Goal: Task Accomplishment & Management: Manage account settings

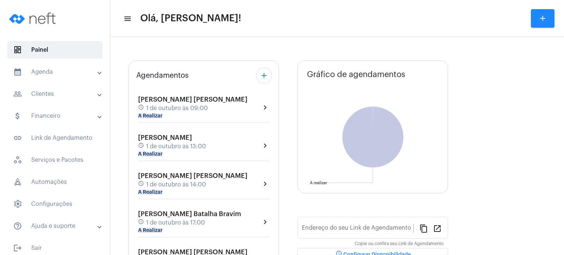
type input "[URL][DOMAIN_NAME]"
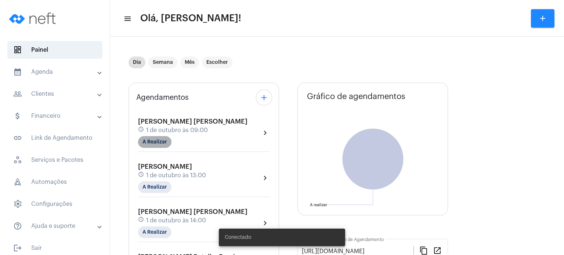
click at [144, 142] on mat-chip "A Realizar" at bounding box center [154, 142] width 33 height 12
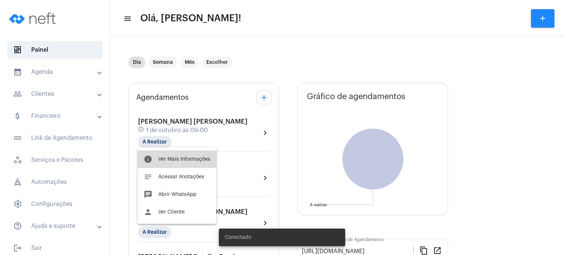
click at [161, 158] on span "Ver Mais Informações" at bounding box center [184, 159] width 52 height 5
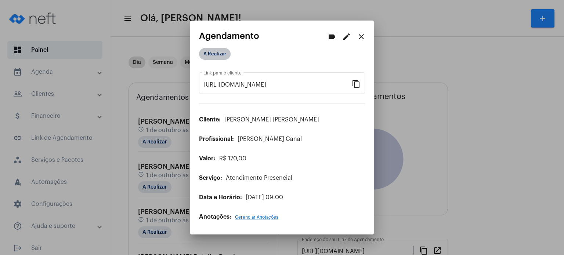
click at [213, 54] on mat-chip "A Realizar" at bounding box center [215, 54] width 32 height 12
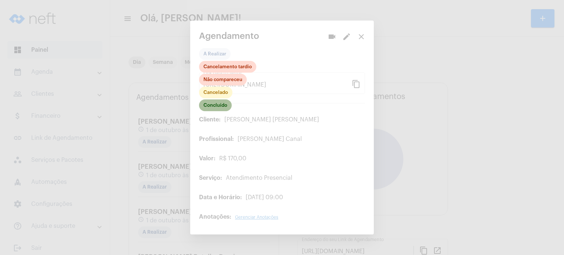
click at [219, 104] on mat-chip "Concluído" at bounding box center [215, 105] width 33 height 12
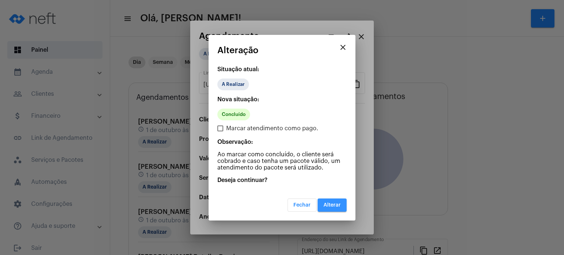
click at [337, 208] on button "Alterar" at bounding box center [331, 205] width 29 height 13
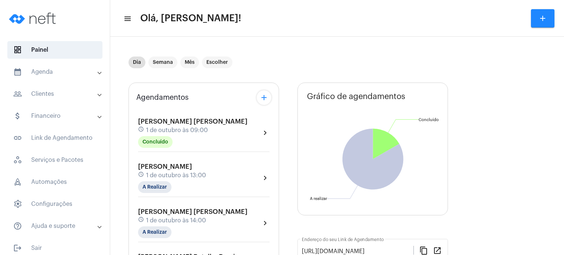
click at [173, 128] on span "1 de outubro às 09:00" at bounding box center [177, 130] width 62 height 7
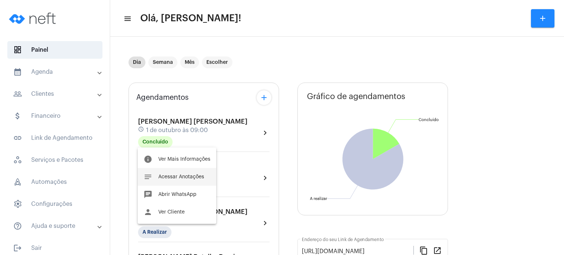
click at [164, 176] on span "Acessar Anotações" at bounding box center [181, 176] width 46 height 5
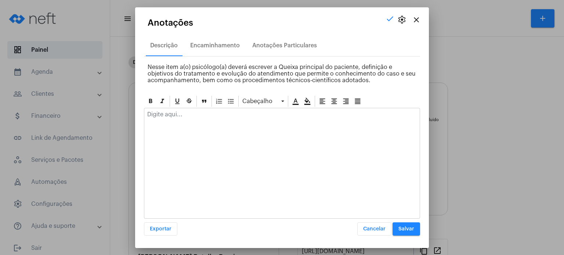
click at [194, 119] on div at bounding box center [281, 116] width 275 height 16
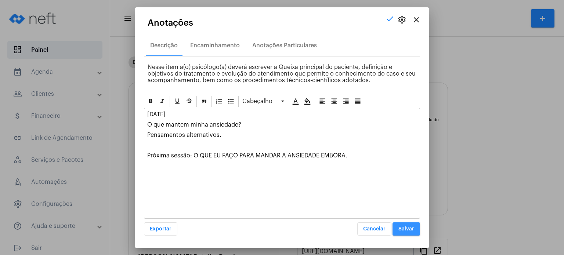
click at [410, 226] on span "Salvar" at bounding box center [406, 228] width 16 height 5
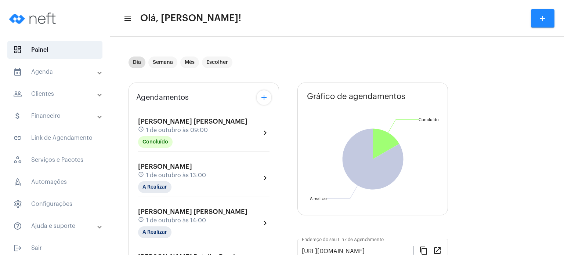
click at [45, 73] on mat-panel-title "calendar_month_outlined Agenda" at bounding box center [55, 72] width 85 height 9
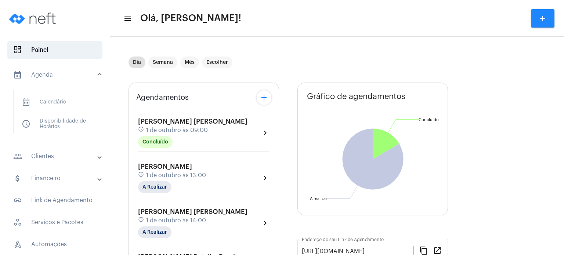
click at [40, 155] on mat-panel-title "people_outline Clientes" at bounding box center [55, 156] width 85 height 9
click at [32, 123] on span "people_outline Meus Clientes" at bounding box center [54, 126] width 77 height 18
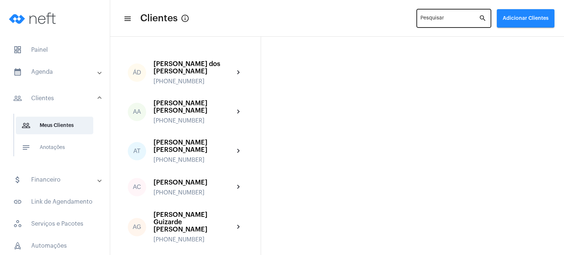
click at [448, 15] on div "Pesquisar" at bounding box center [449, 18] width 58 height 20
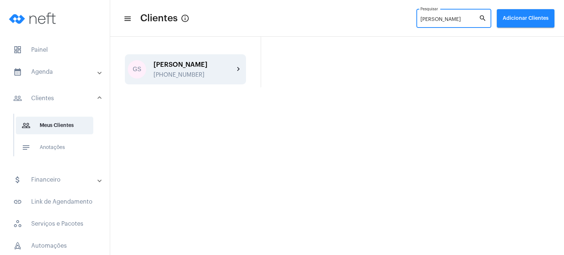
type input "[PERSON_NAME]"
click at [176, 58] on div "GS [PERSON_NAME] [PHONE_NUMBER] chevron_right" at bounding box center [185, 69] width 121 height 30
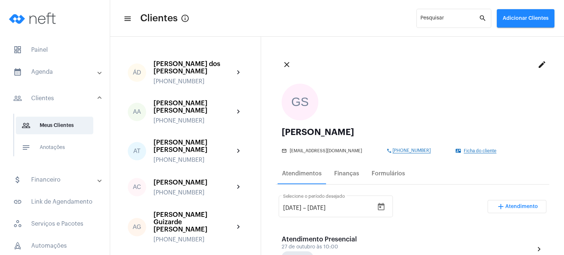
click at [443, 74] on div "close edit" at bounding box center [412, 64] width 273 height 26
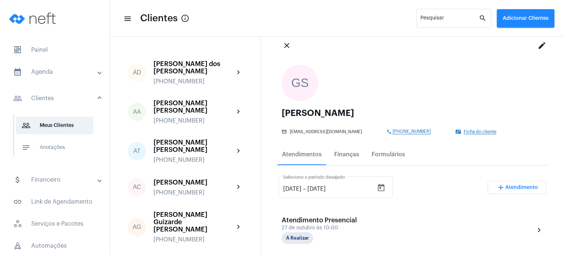
scroll to position [15, 0]
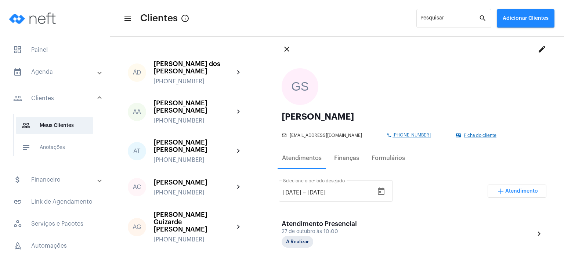
click at [48, 72] on mat-panel-title "calendar_month_outlined Agenda" at bounding box center [55, 72] width 85 height 9
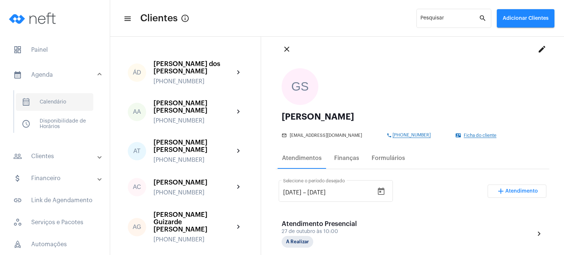
click at [51, 101] on span "calendar_month_outlined Calendário" at bounding box center [54, 102] width 77 height 18
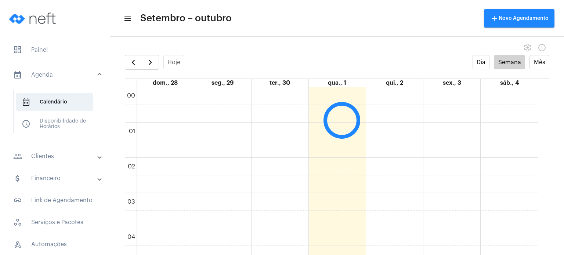
scroll to position [211, 0]
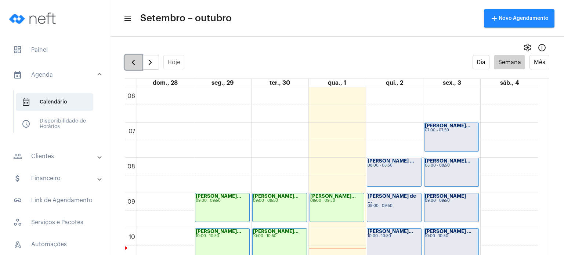
click at [131, 62] on span "button" at bounding box center [133, 62] width 9 height 9
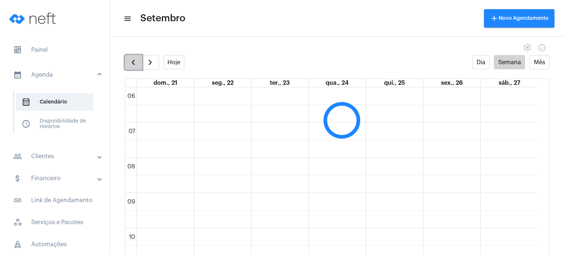
scroll to position [212, 0]
click at [131, 62] on span "button" at bounding box center [133, 62] width 9 height 9
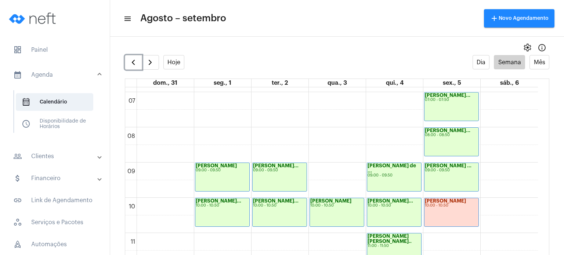
scroll to position [243, 0]
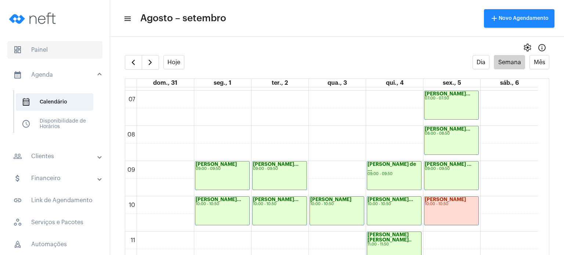
click at [63, 51] on span "dashboard Painel" at bounding box center [54, 50] width 95 height 18
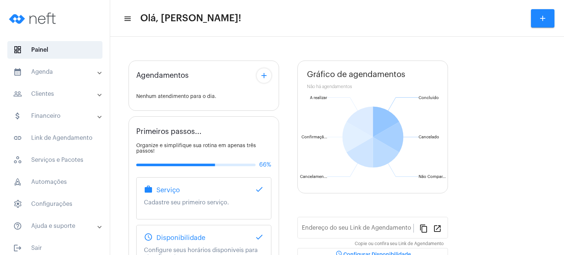
type input "[URL][DOMAIN_NAME]"
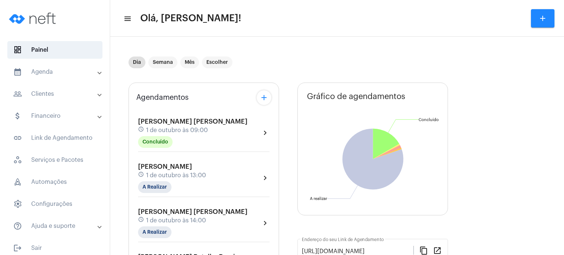
click at [54, 91] on mat-panel-title "people_outline Clientes" at bounding box center [55, 94] width 85 height 9
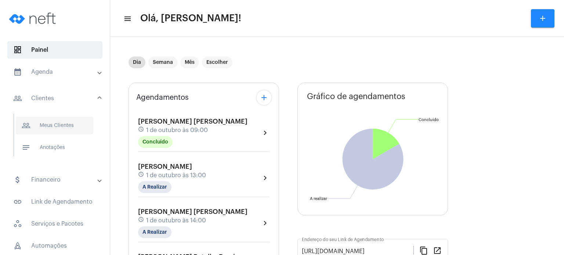
click at [57, 121] on span "people_outline Meus Clientes" at bounding box center [54, 126] width 77 height 18
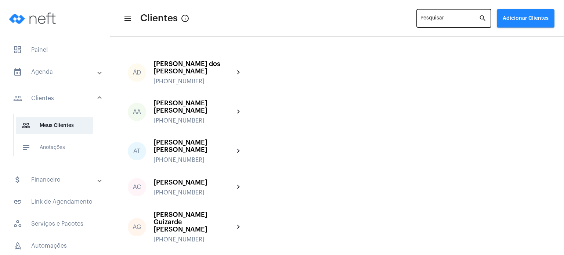
click at [428, 15] on div "Pesquisar" at bounding box center [449, 18] width 58 height 20
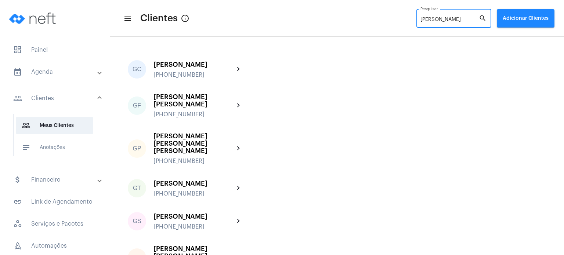
type input "[PERSON_NAME]"
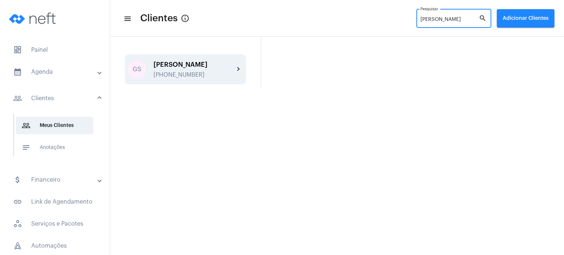
click at [201, 68] on div "[PERSON_NAME]" at bounding box center [193, 64] width 81 height 7
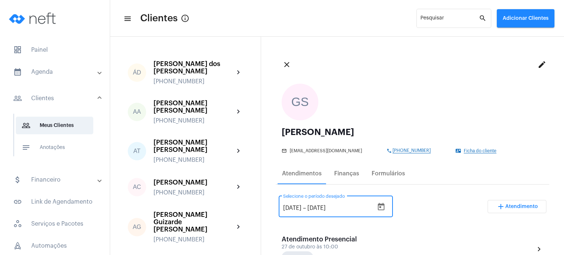
click at [289, 207] on input "[DATE]" at bounding box center [292, 208] width 18 height 7
type input "[DATE]"
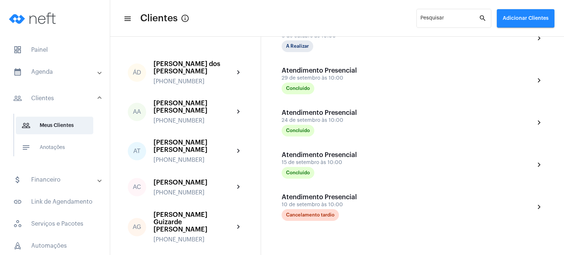
scroll to position [316, 0]
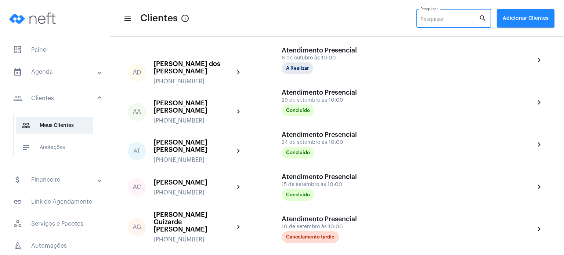
click at [439, 18] on input "Pesquisar" at bounding box center [449, 20] width 58 height 6
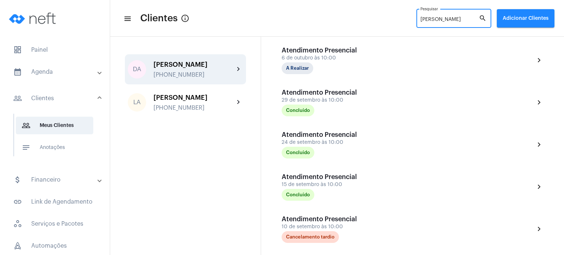
click at [207, 63] on div "[PERSON_NAME]" at bounding box center [193, 64] width 81 height 7
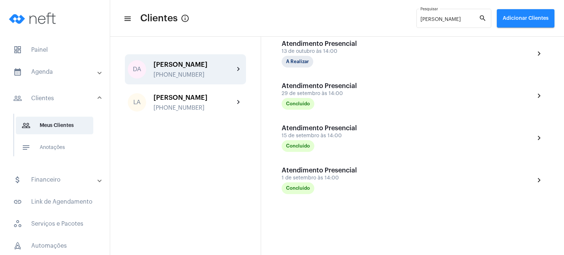
scroll to position [242, 0]
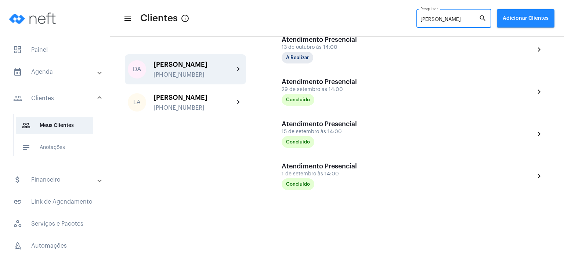
click at [440, 22] on input "[PERSON_NAME]" at bounding box center [449, 20] width 58 height 6
type input "n"
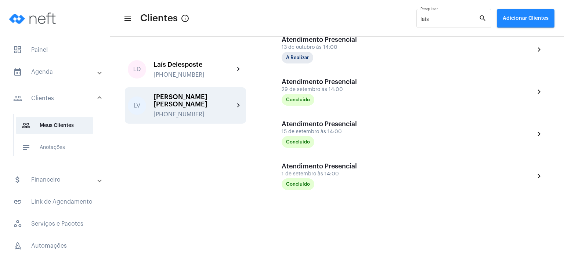
click at [194, 96] on div "[PERSON_NAME] [PERSON_NAME]" at bounding box center [193, 100] width 81 height 15
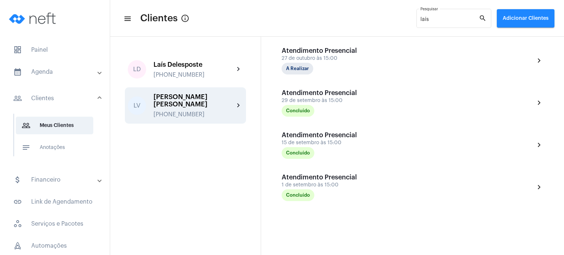
scroll to position [192, 0]
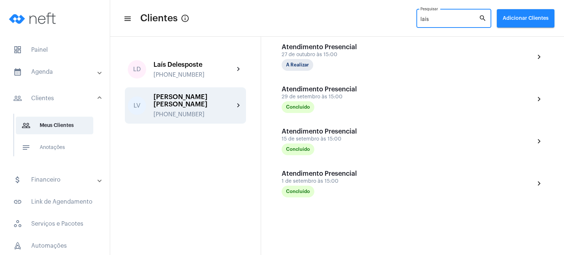
click at [441, 19] on input "laís" at bounding box center [449, 20] width 58 height 6
type input "l"
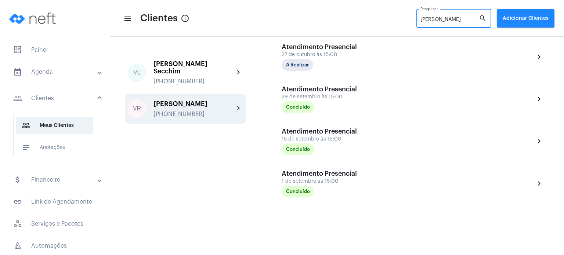
click at [194, 102] on div "[PERSON_NAME]" at bounding box center [193, 103] width 81 height 7
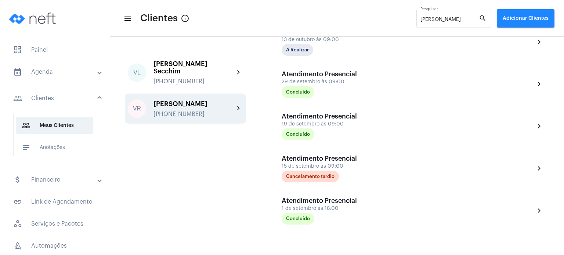
scroll to position [256, 0]
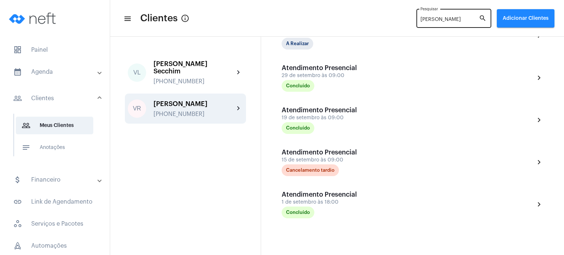
click at [434, 20] on input "[PERSON_NAME]" at bounding box center [449, 20] width 58 height 6
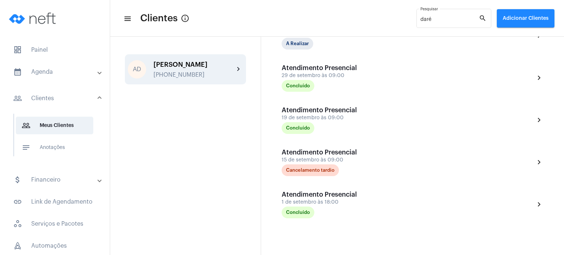
click at [201, 77] on div "[PHONE_NUMBER]" at bounding box center [193, 75] width 81 height 7
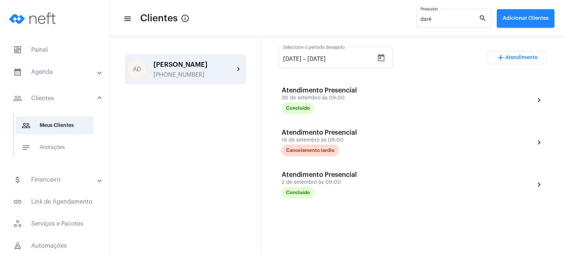
scroll to position [153, 0]
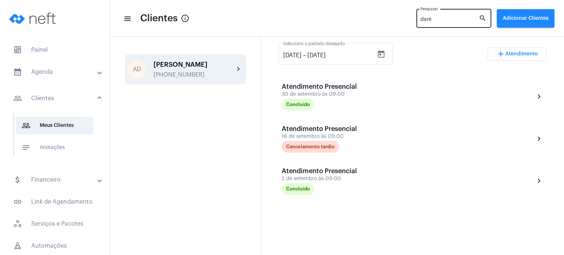
click at [433, 20] on input "daré" at bounding box center [449, 20] width 58 height 6
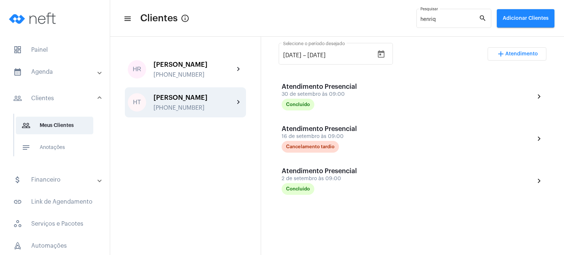
click at [204, 92] on div "[PERSON_NAME] [PHONE_NUMBER] chevron_right" at bounding box center [185, 102] width 121 height 30
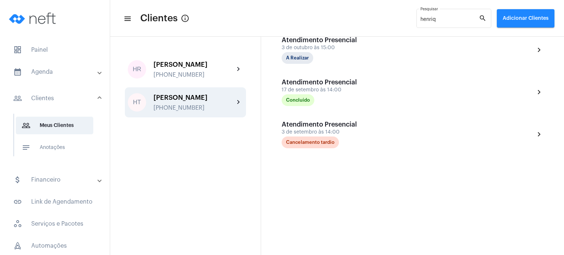
scroll to position [201, 0]
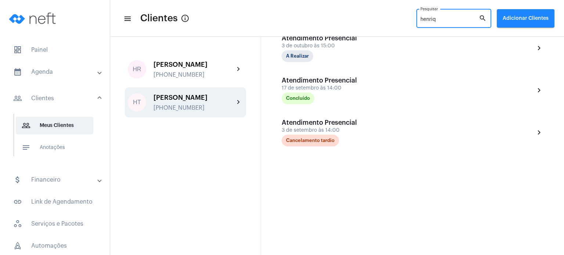
click at [432, 19] on input "henriq" at bounding box center [449, 20] width 58 height 6
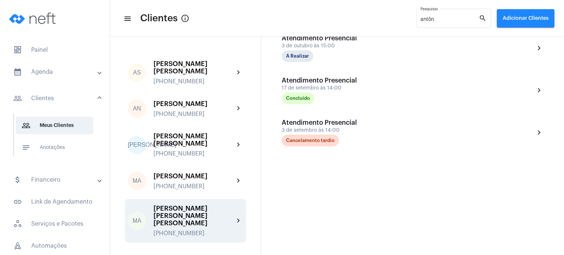
click at [203, 208] on div "[PERSON_NAME] [PERSON_NAME] [PERSON_NAME]" at bounding box center [193, 216] width 81 height 22
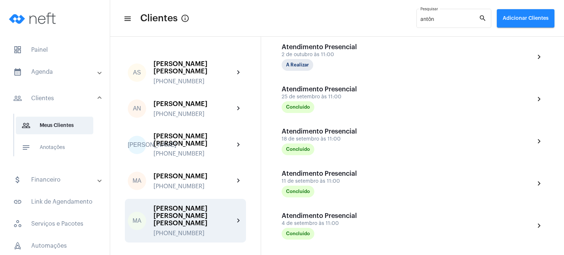
scroll to position [360, 0]
click at [431, 20] on input "antôn" at bounding box center [449, 20] width 58 height 6
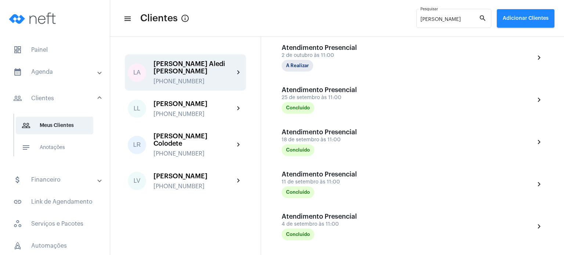
click at [196, 69] on div "[PERSON_NAME] Aledi [PERSON_NAME] [PHONE_NUMBER]" at bounding box center [193, 72] width 81 height 25
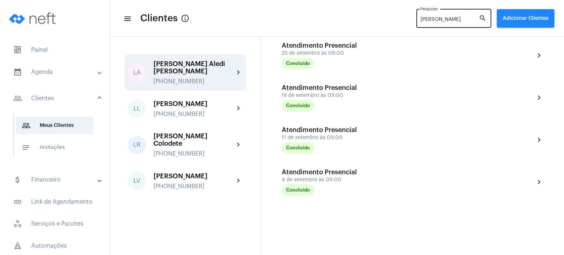
click at [430, 19] on input "[PERSON_NAME]" at bounding box center [449, 20] width 58 height 6
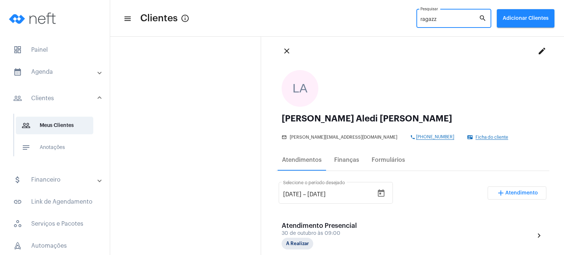
scroll to position [0, 0]
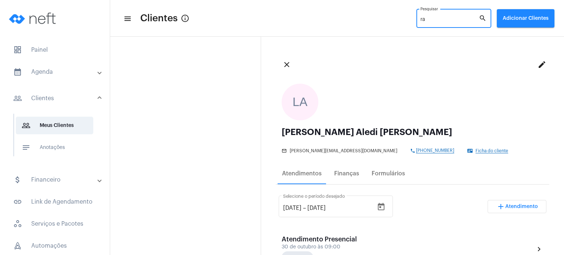
type input "r"
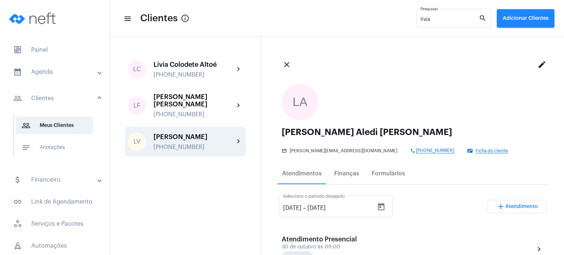
click at [174, 133] on div "[PERSON_NAME]" at bounding box center [193, 136] width 81 height 7
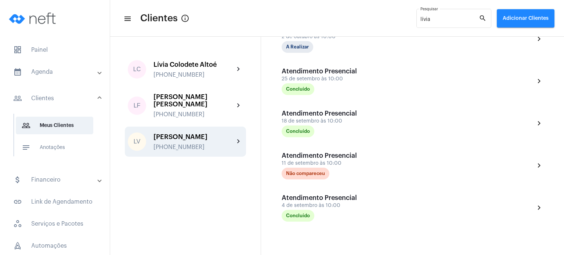
scroll to position [338, 0]
click at [427, 20] on input "lívia" at bounding box center [449, 20] width 58 height 6
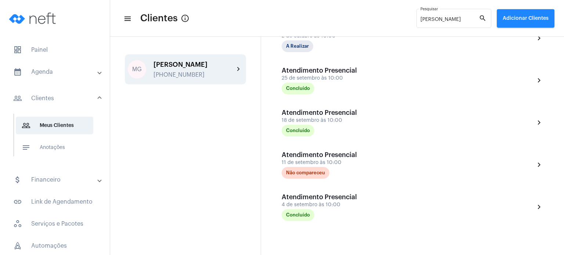
click at [216, 64] on div "[PERSON_NAME]" at bounding box center [193, 64] width 81 height 7
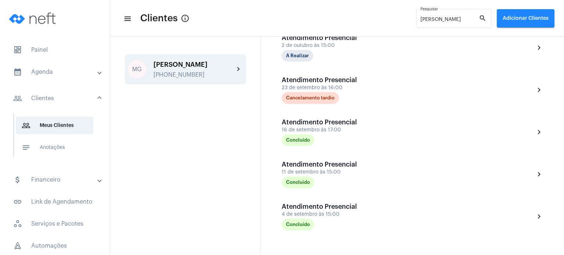
scroll to position [375, 0]
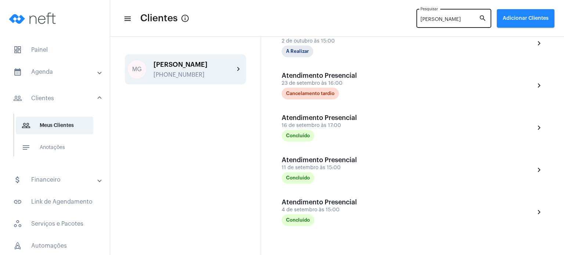
click at [432, 19] on input "[PERSON_NAME]" at bounding box center [449, 20] width 58 height 6
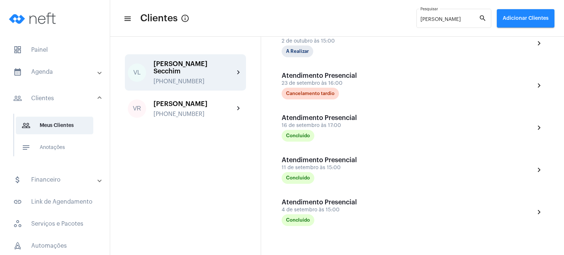
click at [204, 70] on div "[PERSON_NAME] Secchim [PHONE_NUMBER]" at bounding box center [193, 72] width 81 height 25
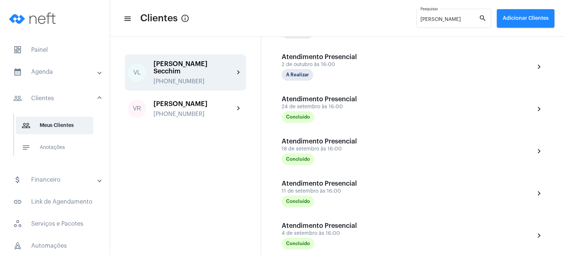
scroll to position [289, 0]
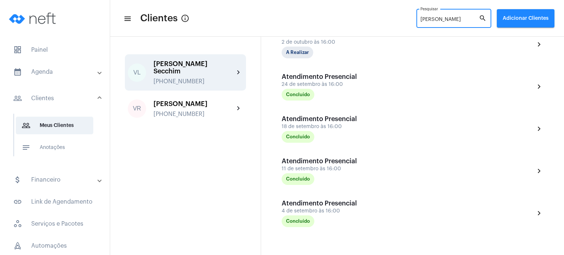
click at [430, 20] on input "[PERSON_NAME]" at bounding box center [449, 20] width 58 height 6
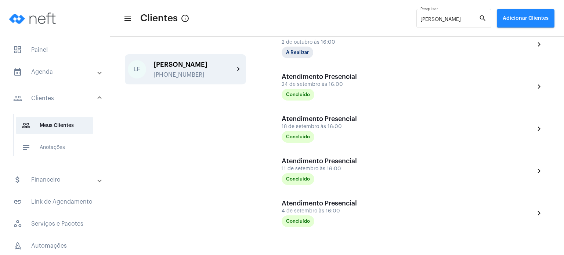
click at [220, 79] on div "LF [PERSON_NAME] [PHONE_NUMBER] chevron_right" at bounding box center [185, 69] width 121 height 30
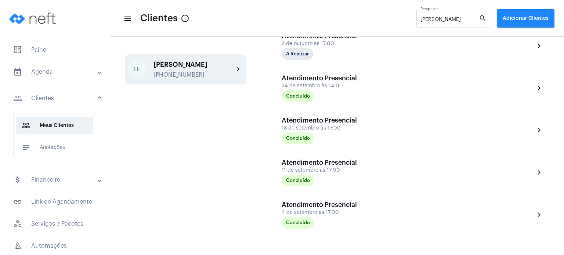
scroll to position [391, 0]
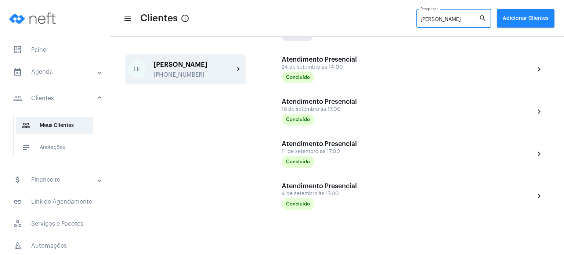
click at [422, 19] on input "[PERSON_NAME]" at bounding box center [449, 20] width 58 height 6
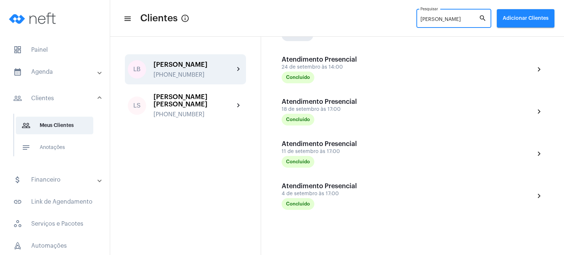
click at [190, 68] on div "[PERSON_NAME]" at bounding box center [193, 64] width 81 height 7
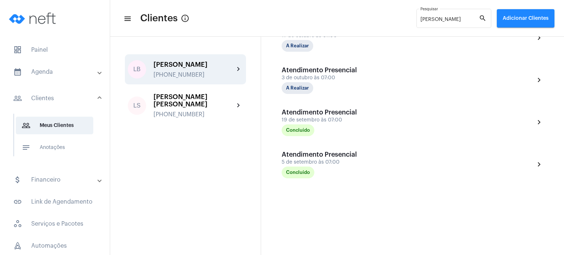
scroll to position [213, 0]
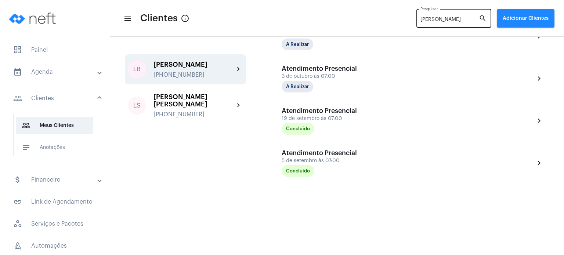
click at [430, 19] on input "[PERSON_NAME]" at bounding box center [449, 20] width 58 height 6
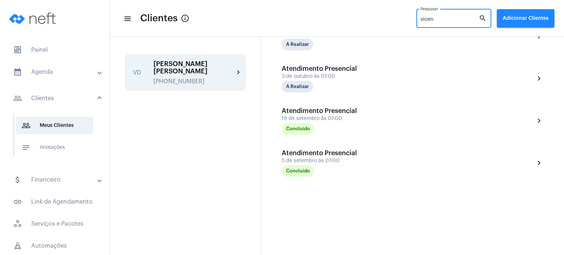
click at [178, 77] on div "[PERSON_NAME] [PERSON_NAME] [PHONE_NUMBER]" at bounding box center [193, 72] width 81 height 25
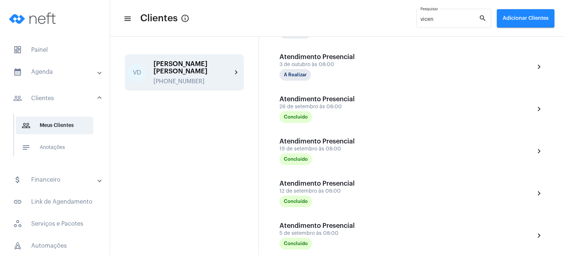
scroll to position [317, 0]
click at [426, 21] on input "vicen" at bounding box center [449, 20] width 58 height 6
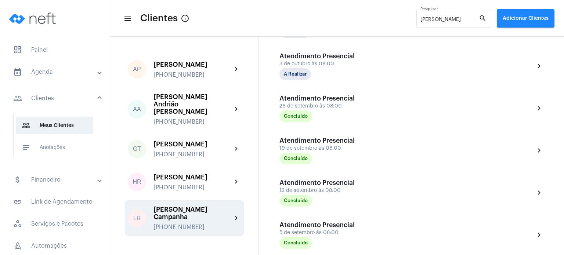
click at [206, 206] on div "[PERSON_NAME] Campanha" at bounding box center [192, 213] width 79 height 15
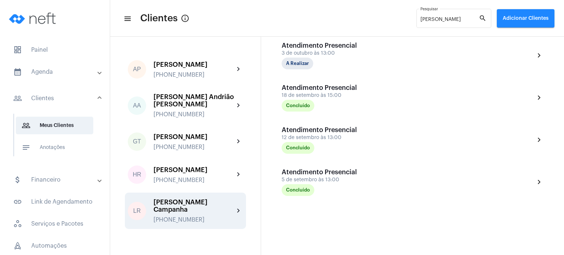
scroll to position [194, 0]
click at [433, 19] on input "[PERSON_NAME]" at bounding box center [449, 20] width 58 height 6
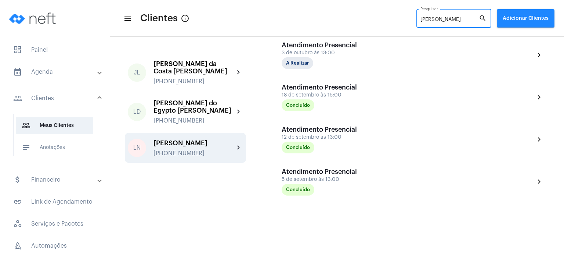
click at [207, 139] on div "[PERSON_NAME]" at bounding box center [193, 142] width 81 height 7
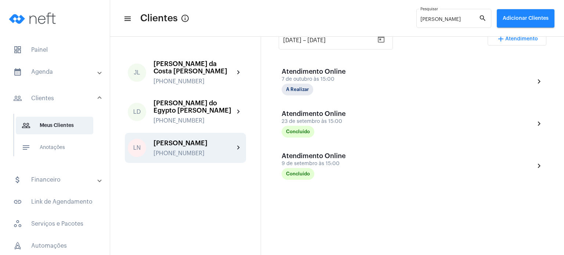
scroll to position [184, 0]
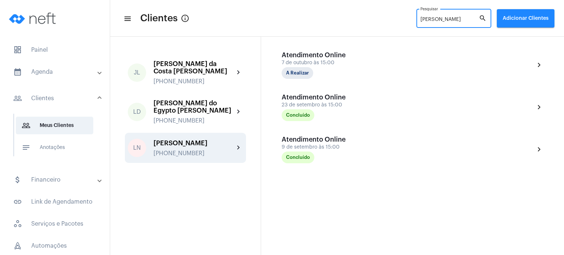
click at [427, 18] on input "[PERSON_NAME]" at bounding box center [449, 20] width 58 height 6
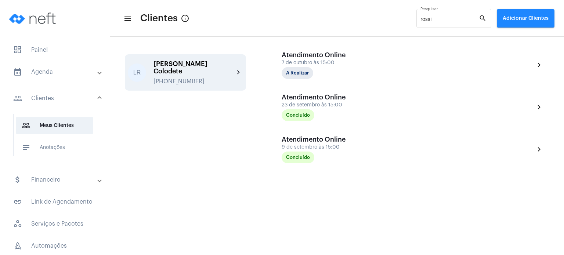
click at [154, 78] on div "[PHONE_NUMBER]" at bounding box center [193, 81] width 81 height 7
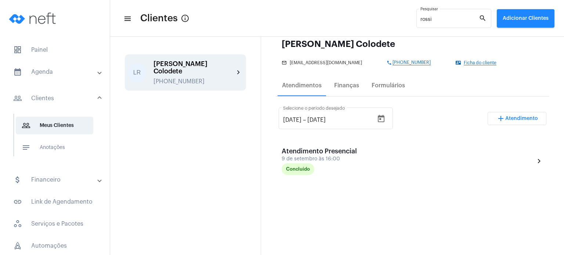
scroll to position [99, 0]
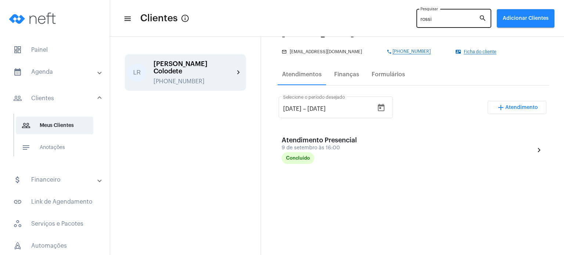
click at [432, 16] on div "rossi Pesquisar" at bounding box center [449, 18] width 58 height 20
click at [429, 20] on input "rossi" at bounding box center [449, 20] width 58 height 6
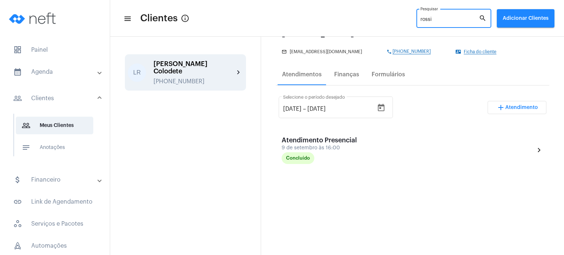
click at [429, 20] on input "rossi" at bounding box center [449, 20] width 58 height 6
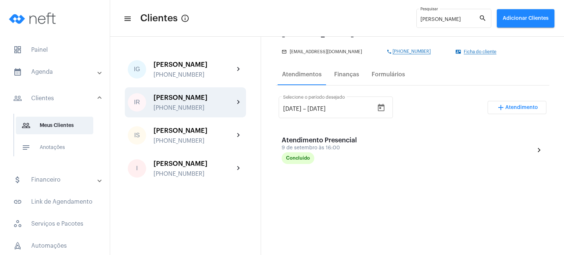
click at [212, 98] on div "[PERSON_NAME]" at bounding box center [193, 97] width 81 height 7
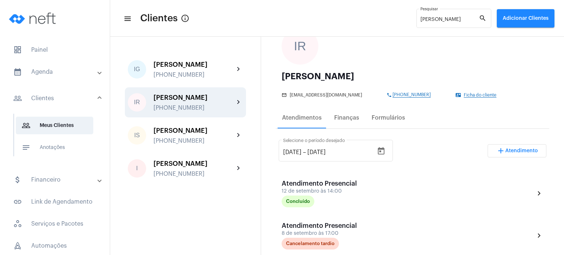
scroll to position [78, 0]
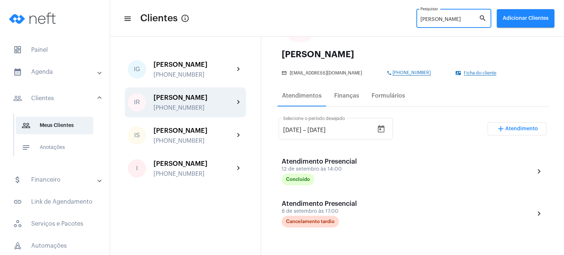
click at [425, 18] on input "[PERSON_NAME]" at bounding box center [449, 20] width 58 height 6
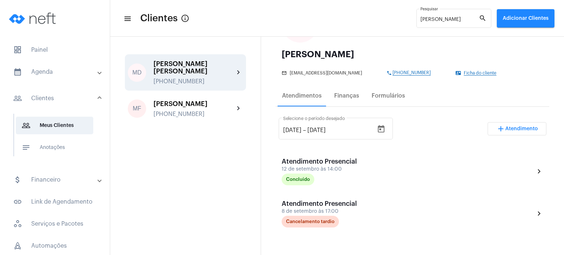
click at [184, 67] on div "[PERSON_NAME] [PERSON_NAME]" at bounding box center [193, 67] width 81 height 15
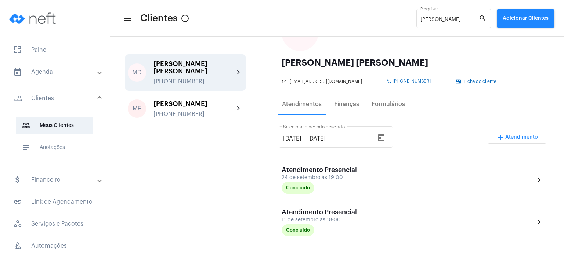
scroll to position [90, 0]
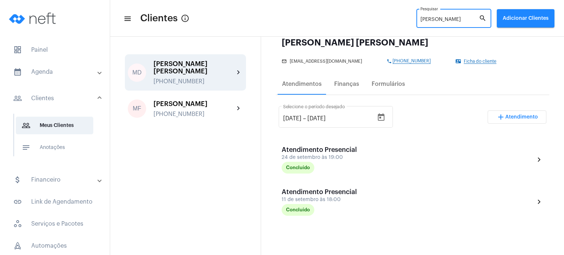
click at [426, 18] on input "[PERSON_NAME]" at bounding box center [449, 20] width 58 height 6
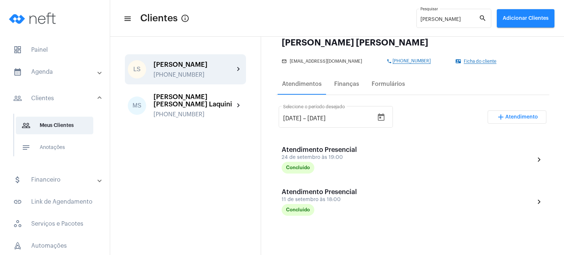
click at [204, 72] on div "[PHONE_NUMBER]" at bounding box center [193, 75] width 81 height 7
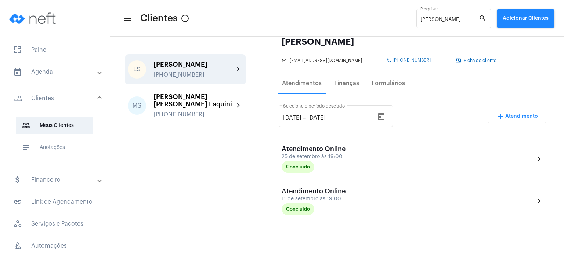
scroll to position [94, 0]
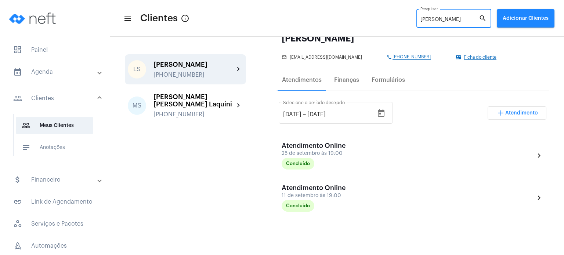
click at [430, 21] on input "[PERSON_NAME]" at bounding box center [449, 20] width 58 height 6
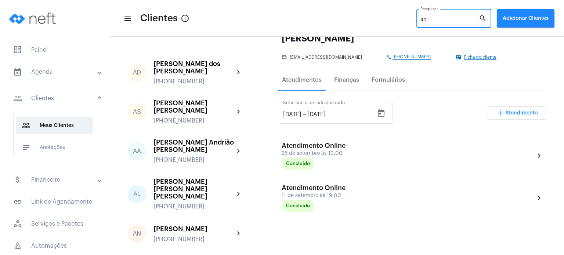
type input "a"
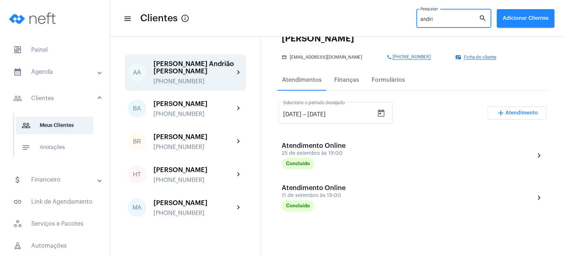
click at [228, 59] on div "AA [PERSON_NAME] Andrião [PERSON_NAME] [PHONE_NUMBER] chevron_right" at bounding box center [185, 72] width 121 height 36
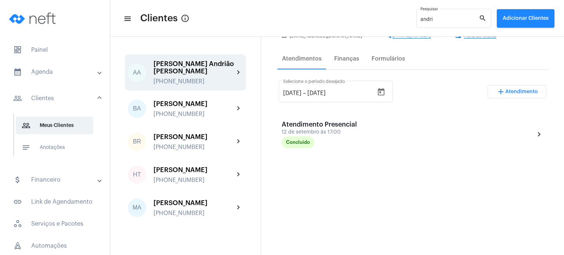
scroll to position [111, 0]
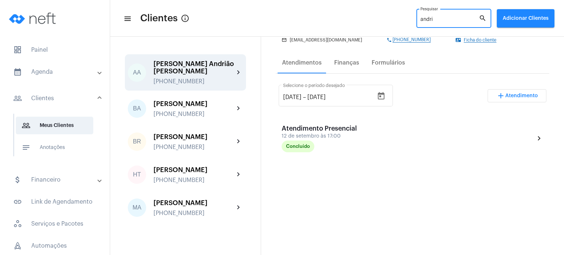
click at [432, 21] on input "andri" at bounding box center [449, 20] width 58 height 6
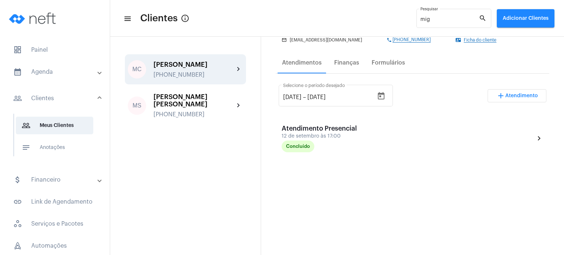
click at [207, 64] on div "[PERSON_NAME]" at bounding box center [193, 64] width 81 height 7
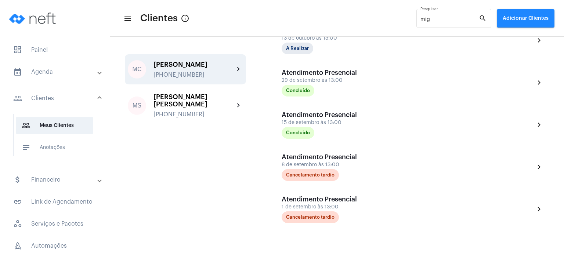
scroll to position [251, 0]
click at [427, 15] on div "mig Pesquisar" at bounding box center [449, 18] width 58 height 20
click at [426, 19] on input "mig" at bounding box center [449, 20] width 58 height 6
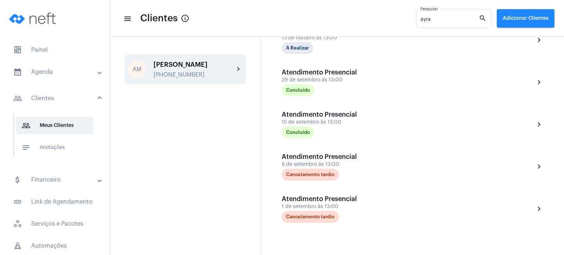
click at [188, 70] on div "[PERSON_NAME] [PHONE_NUMBER]" at bounding box center [193, 69] width 81 height 17
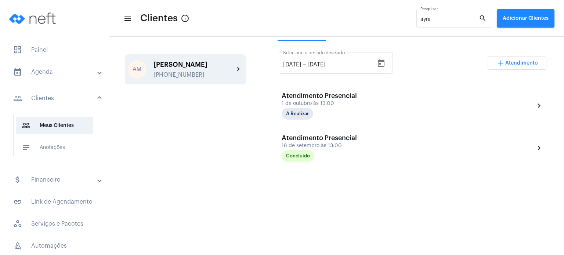
scroll to position [147, 0]
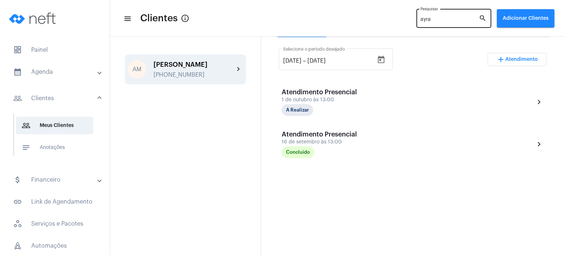
click at [426, 21] on input "ayra" at bounding box center [449, 20] width 58 height 6
click at [192, 67] on div "[PERSON_NAME]" at bounding box center [193, 64] width 81 height 7
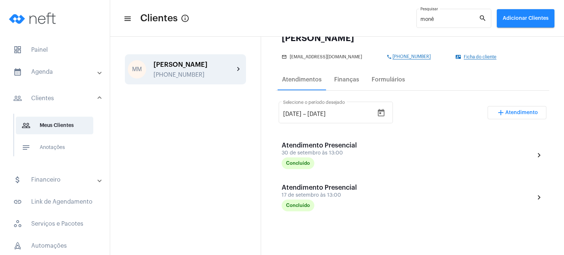
scroll to position [94, 0]
click at [431, 16] on div "monê Pesquisar" at bounding box center [449, 18] width 58 height 20
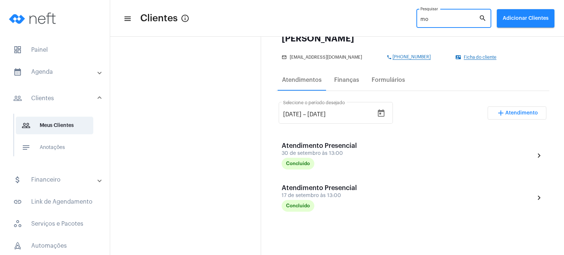
type input "m"
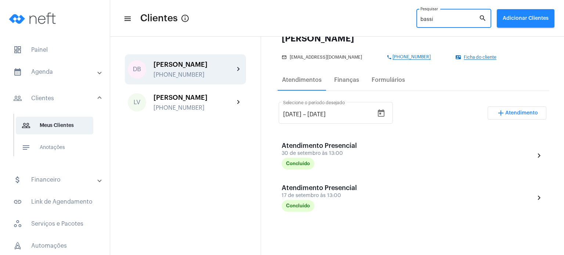
click at [189, 72] on div "[PHONE_NUMBER]" at bounding box center [193, 75] width 81 height 7
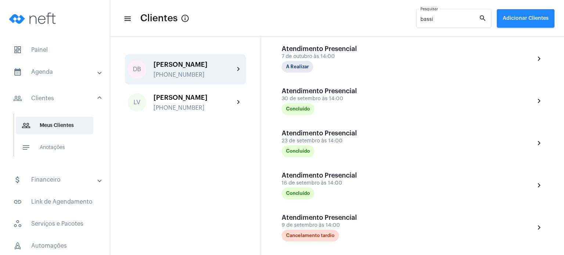
scroll to position [312, 0]
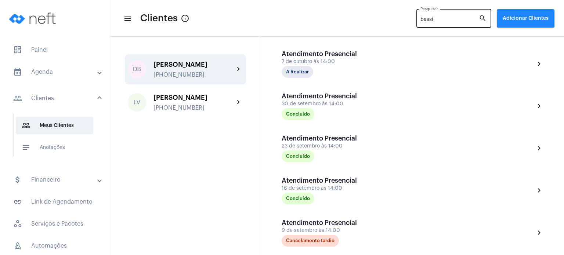
click at [427, 21] on input "bassi" at bounding box center [449, 20] width 58 height 6
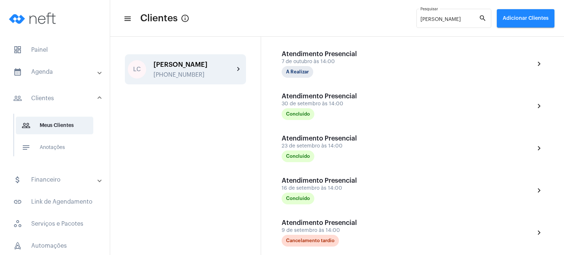
click at [218, 68] on div "[PERSON_NAME]" at bounding box center [193, 64] width 81 height 7
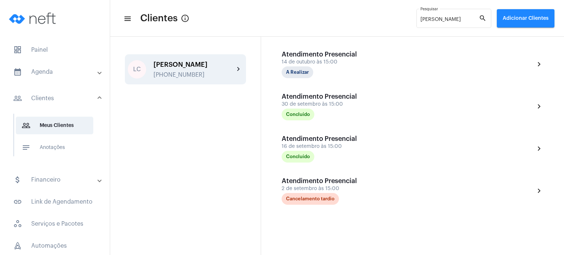
scroll to position [190, 0]
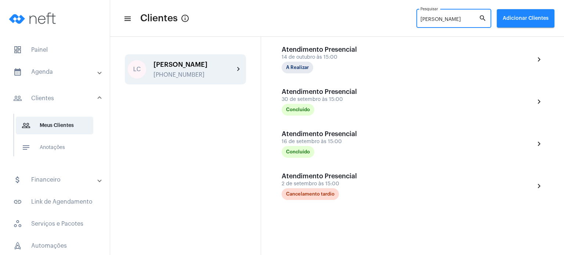
click at [437, 19] on input "[PERSON_NAME]" at bounding box center [449, 20] width 58 height 6
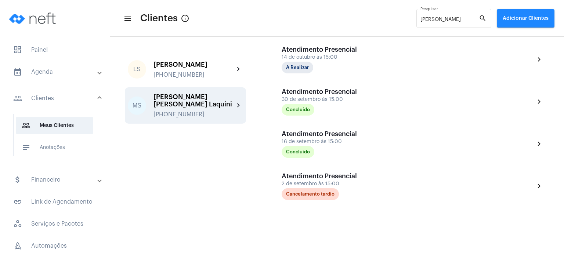
click at [194, 91] on div "[PERSON_NAME] [PHONE_NUMBER] chevron_right" at bounding box center [185, 105] width 121 height 36
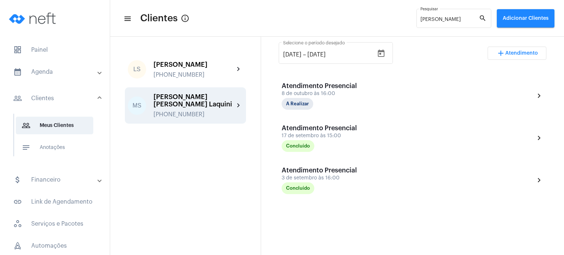
scroll to position [154, 0]
click at [426, 19] on input "[PERSON_NAME]" at bounding box center [449, 20] width 58 height 6
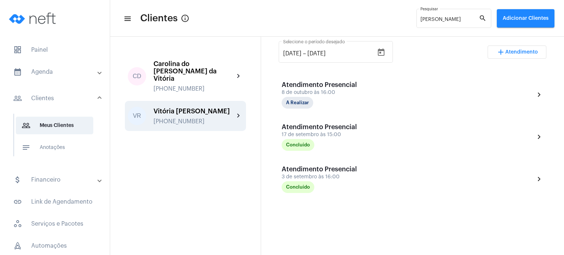
click at [193, 118] on div "[PHONE_NUMBER]" at bounding box center [193, 121] width 81 height 7
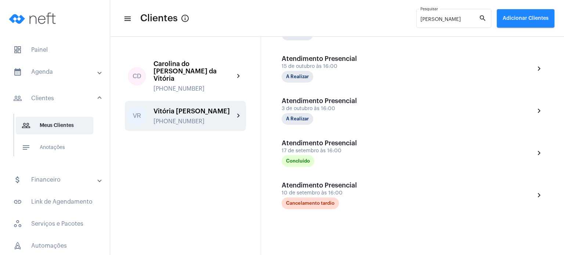
scroll to position [226, 0]
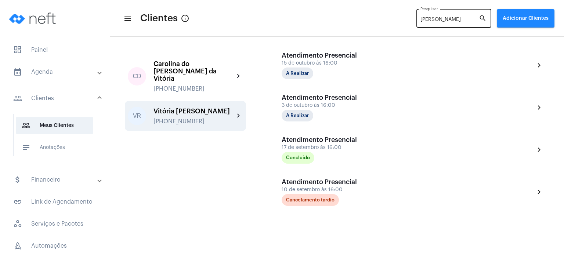
click at [428, 17] on input "[PERSON_NAME]" at bounding box center [449, 20] width 58 height 6
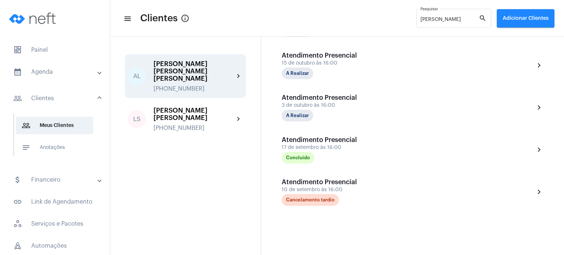
click at [199, 74] on div "[PERSON_NAME] [PERSON_NAME] [PERSON_NAME] [PHONE_NUMBER]" at bounding box center [193, 76] width 81 height 32
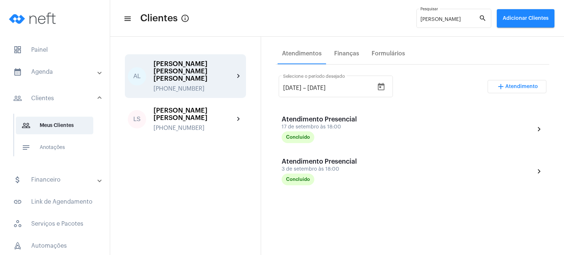
scroll to position [120, 0]
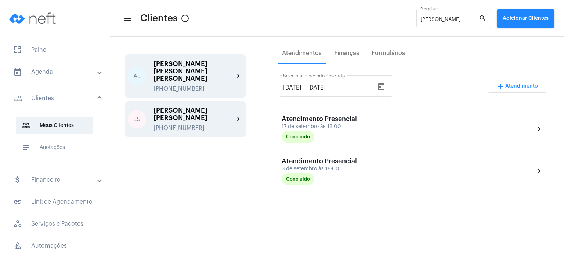
click at [210, 108] on div "[PERSON_NAME] [PERSON_NAME]" at bounding box center [193, 114] width 81 height 15
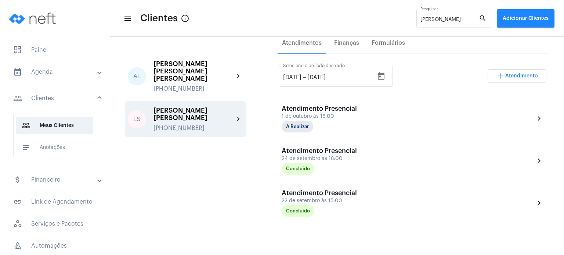
scroll to position [131, 0]
click at [428, 19] on input "[PERSON_NAME]" at bounding box center [449, 20] width 58 height 6
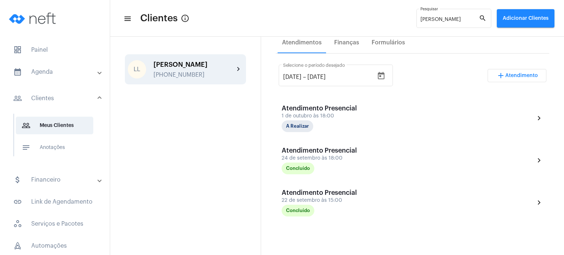
click at [165, 64] on div "[PERSON_NAME]" at bounding box center [193, 64] width 81 height 7
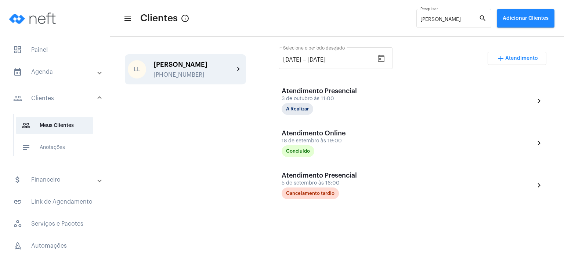
scroll to position [157, 0]
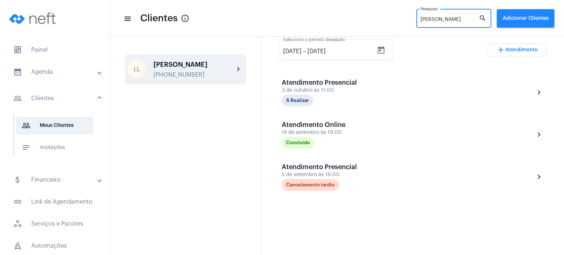
click at [431, 18] on input "[PERSON_NAME]" at bounding box center [449, 20] width 58 height 6
type input "louz"
click at [210, 69] on div "[PERSON_NAME] [PHONE_NUMBER]" at bounding box center [193, 69] width 81 height 17
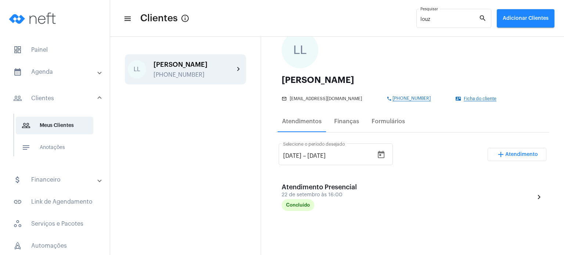
scroll to position [77, 0]
